Goal: Task Accomplishment & Management: Manage account settings

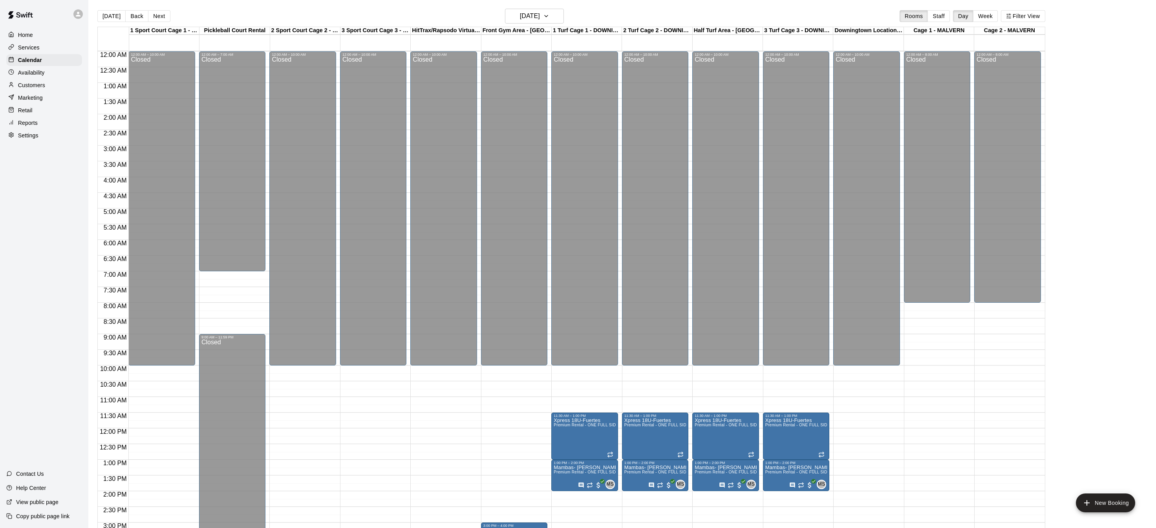
scroll to position [245, 0]
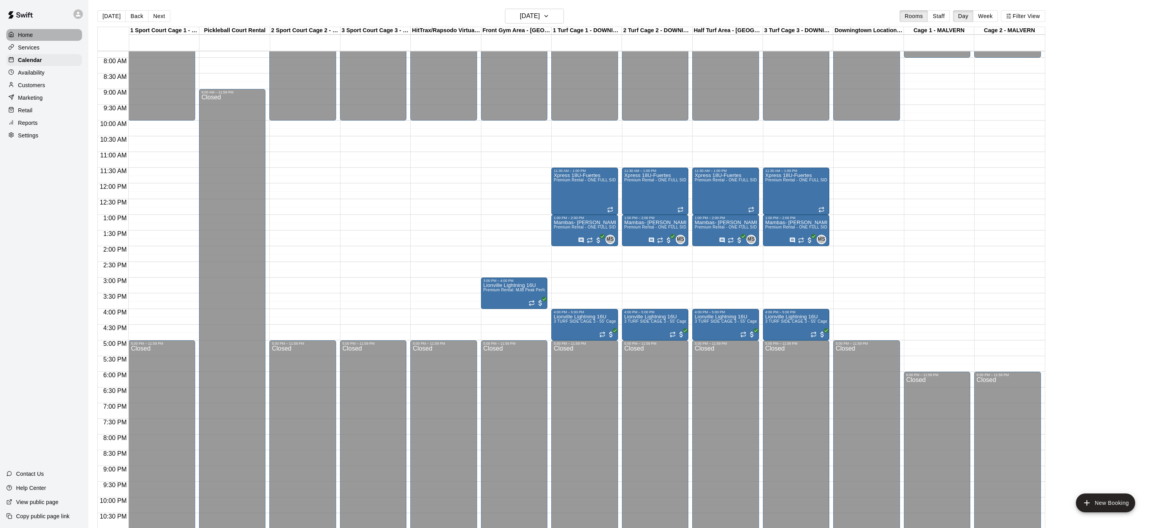
click at [26, 33] on p "Home" at bounding box center [25, 35] width 15 height 8
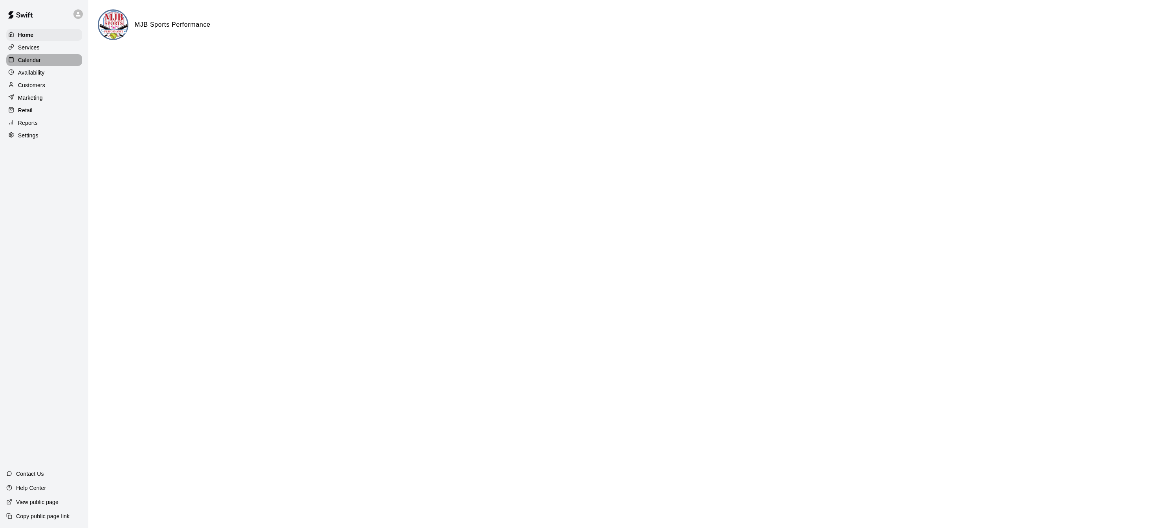
click at [29, 62] on p "Calendar" at bounding box center [29, 60] width 23 height 8
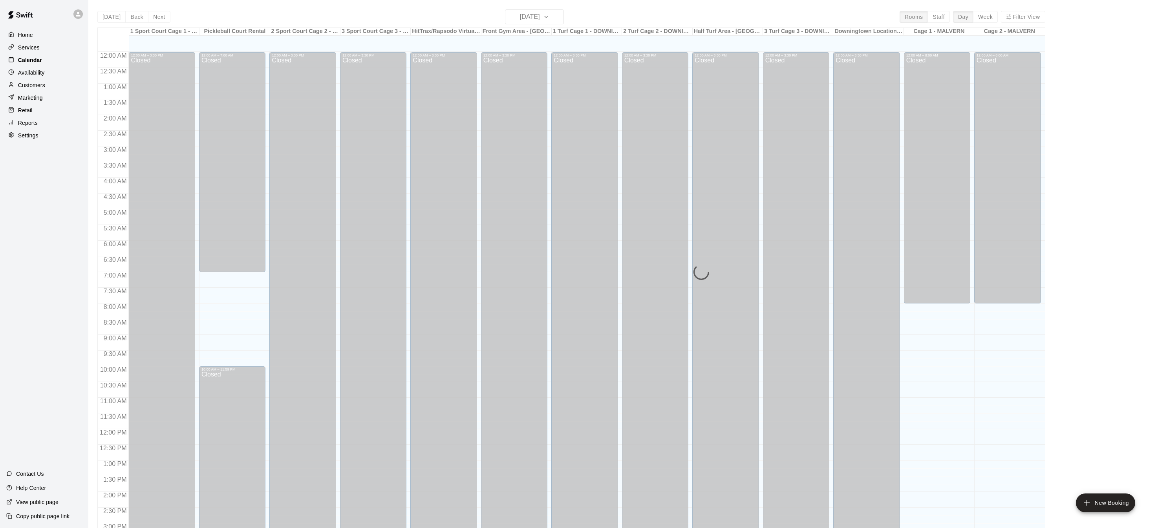
scroll to position [245, 0]
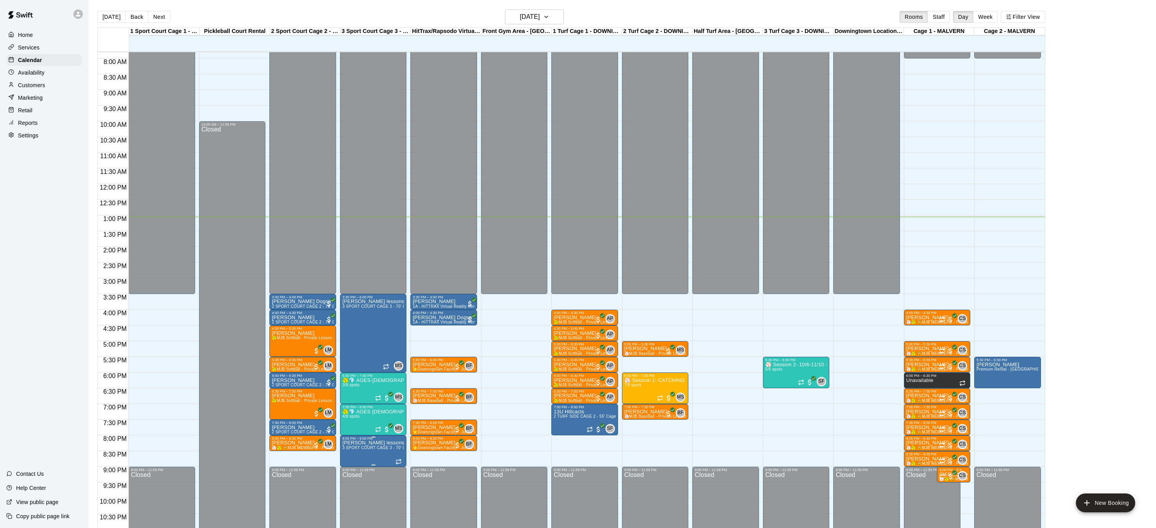
click at [348, 488] on icon "delete" at bounding box center [349, 485] width 5 height 7
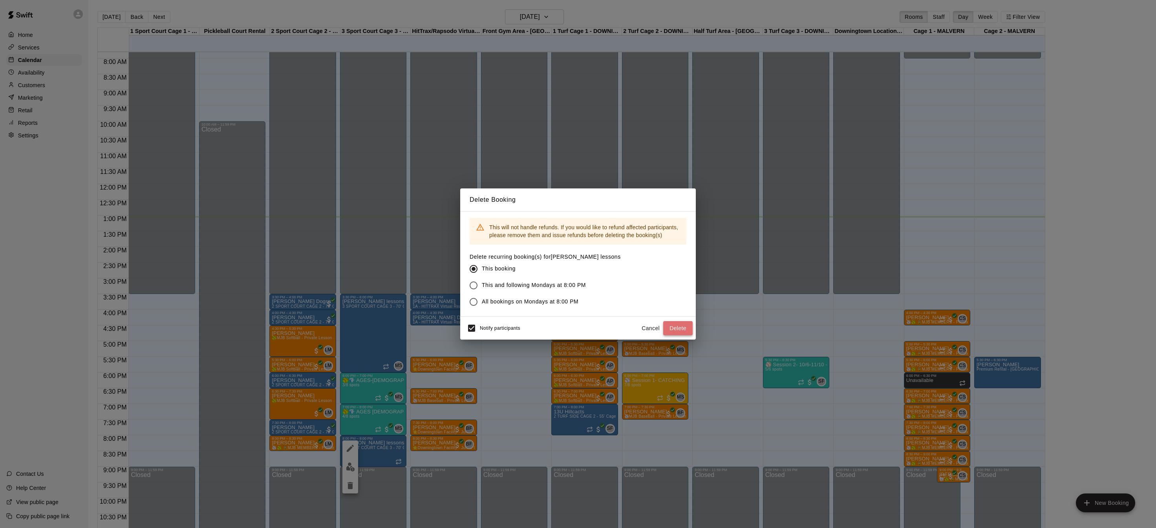
click at [679, 328] on button "Delete" at bounding box center [677, 328] width 29 height 15
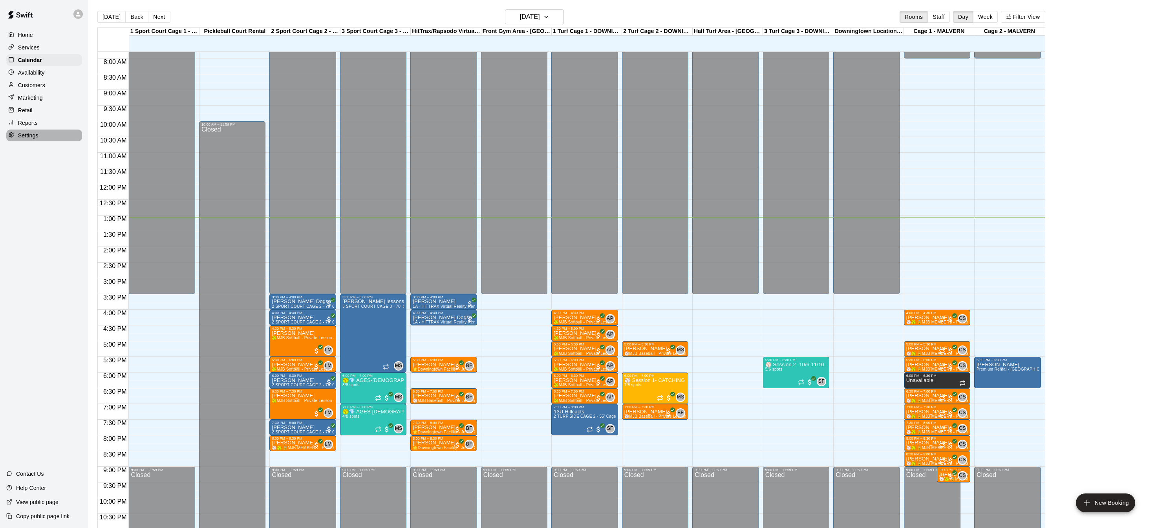
click at [23, 135] on p "Settings" at bounding box center [28, 135] width 20 height 8
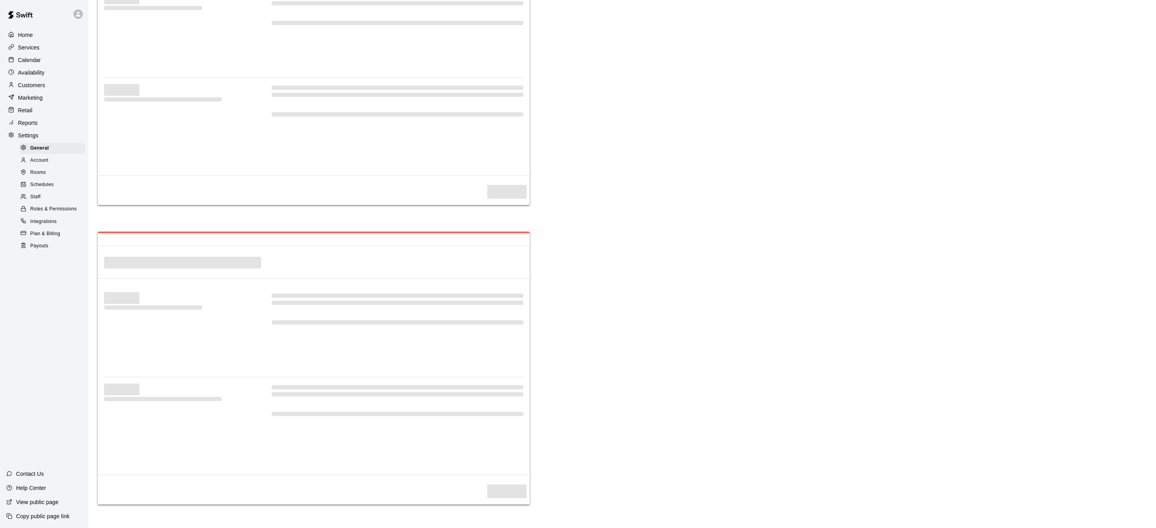
select select "**"
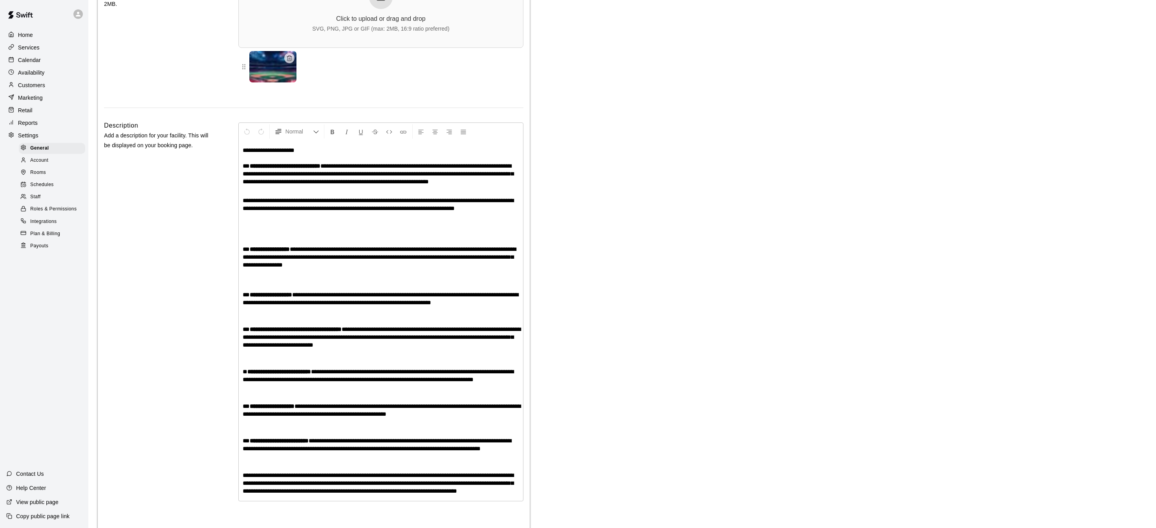
scroll to position [1679, 0]
click at [43, 244] on span "Payouts" at bounding box center [39, 246] width 18 height 8
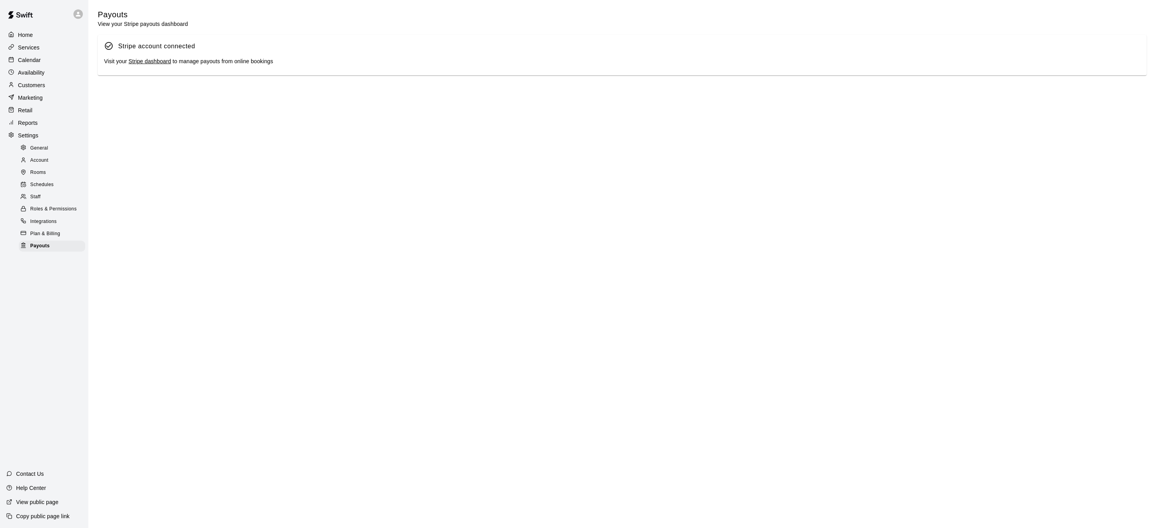
click at [139, 59] on link "Stripe dashboard" at bounding box center [149, 61] width 42 height 6
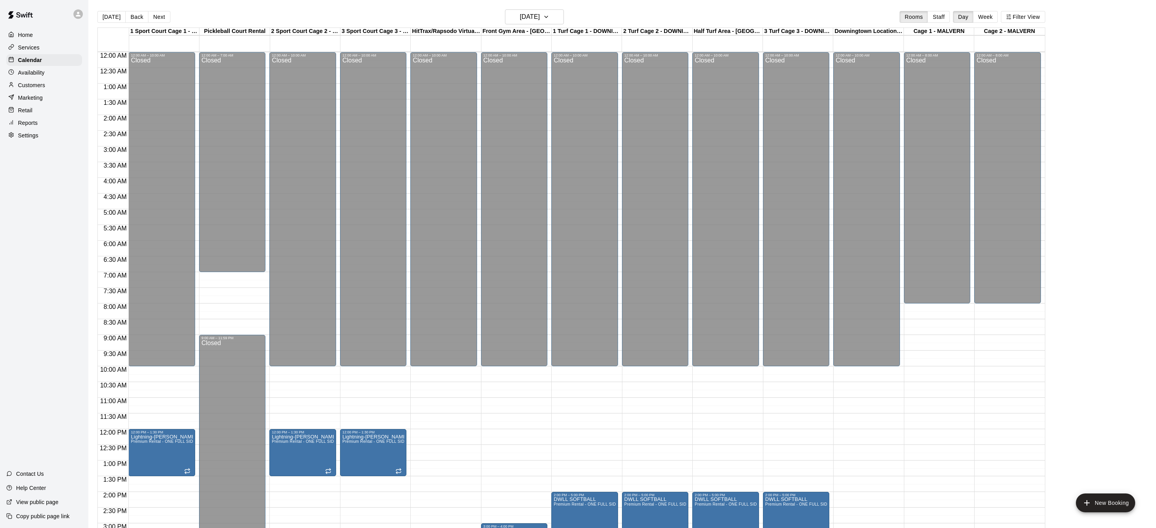
scroll to position [245, 0]
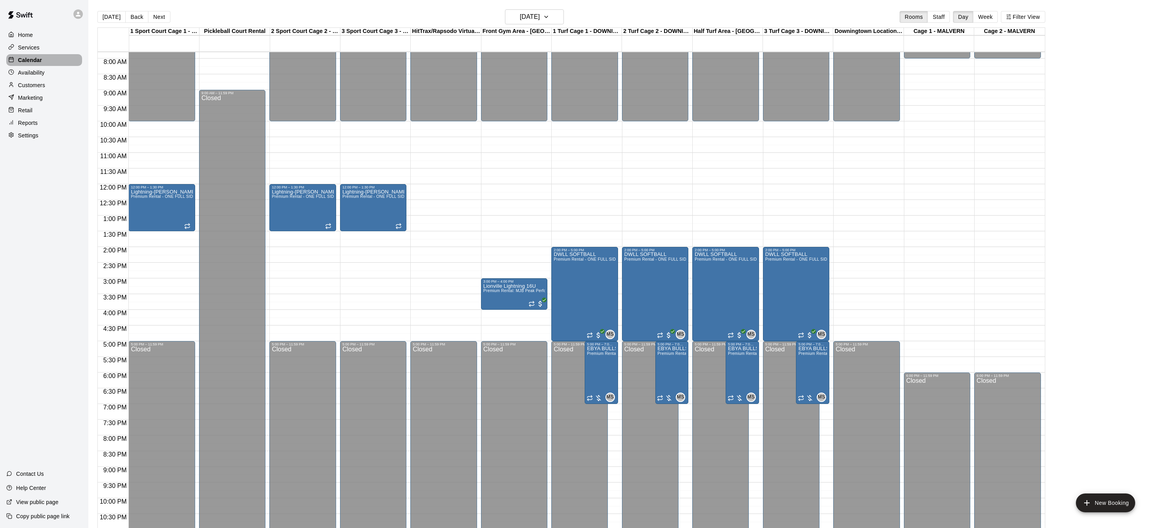
click at [43, 58] on div "Calendar" at bounding box center [44, 60] width 76 height 12
click at [37, 33] on div "Home" at bounding box center [44, 35] width 76 height 12
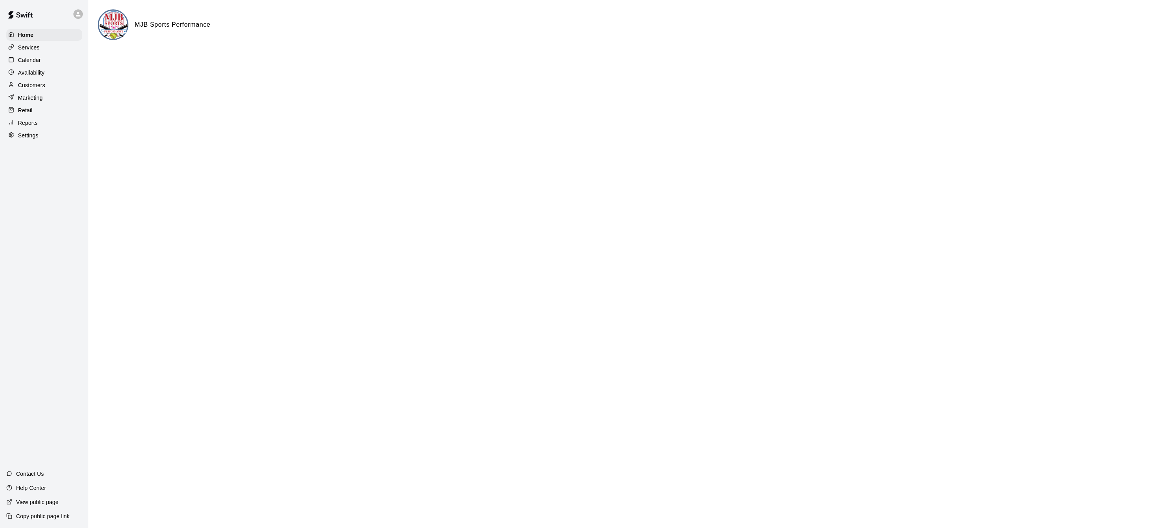
click at [37, 59] on p "Calendar" at bounding box center [29, 60] width 23 height 8
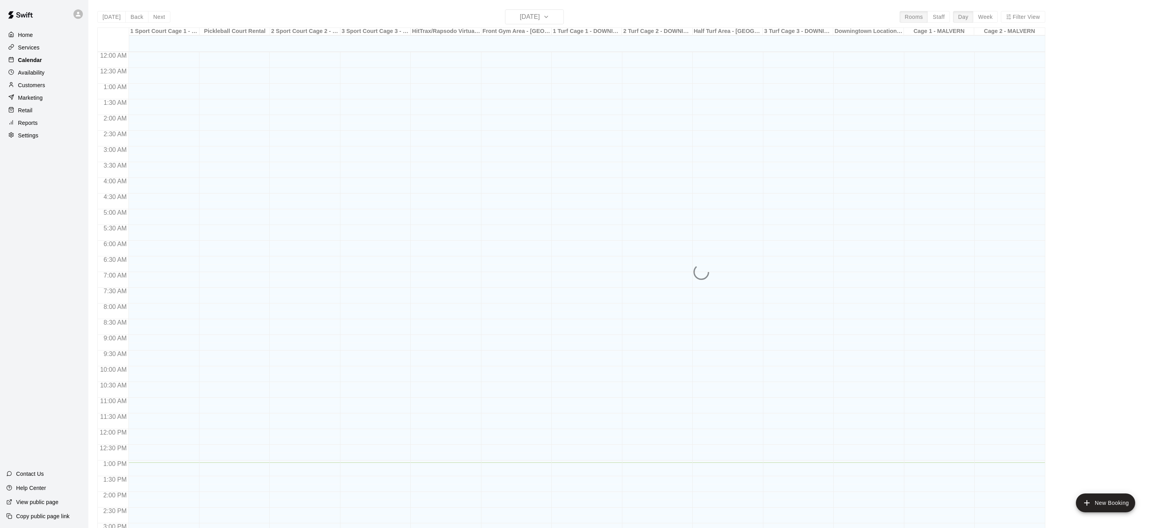
scroll to position [245, 0]
